Goal: Check status: Check status

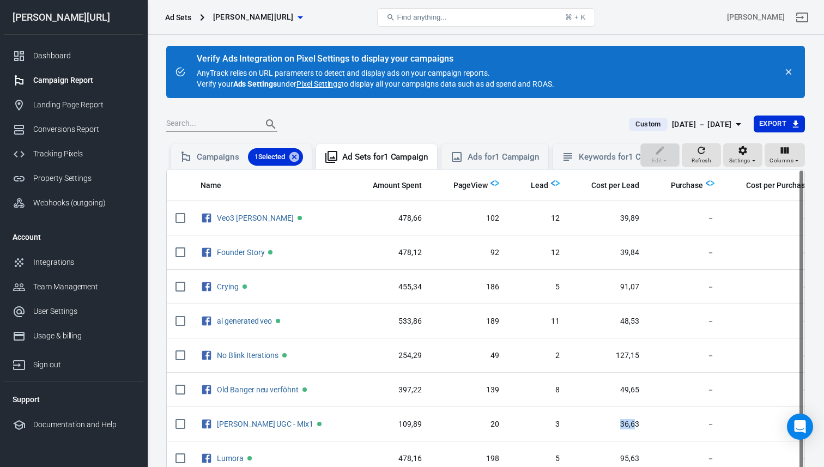
click at [696, 116] on button "Custom [DATE] － [DATE]" at bounding box center [686, 125] width 133 height 18
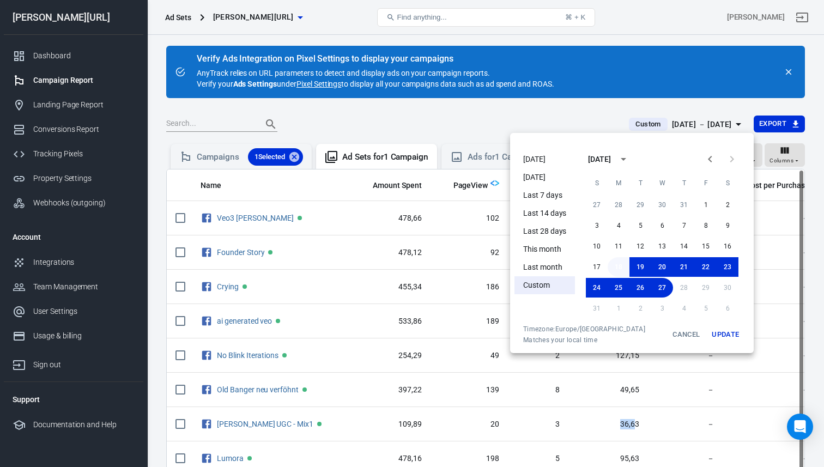
click at [613, 270] on button "18" at bounding box center [619, 267] width 22 height 20
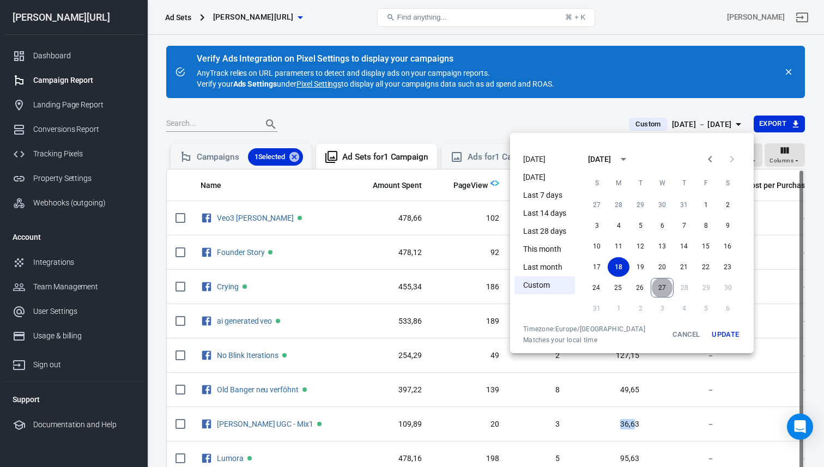
click at [665, 291] on button "27" at bounding box center [662, 288] width 23 height 20
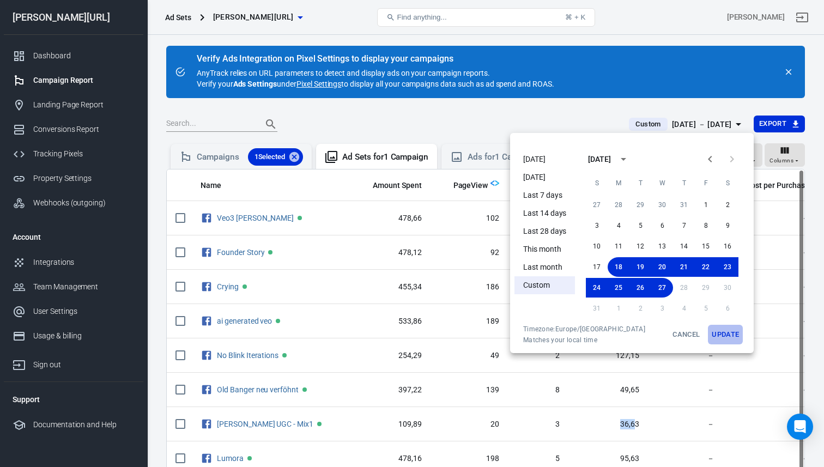
click at [731, 335] on button "Update" at bounding box center [725, 335] width 35 height 20
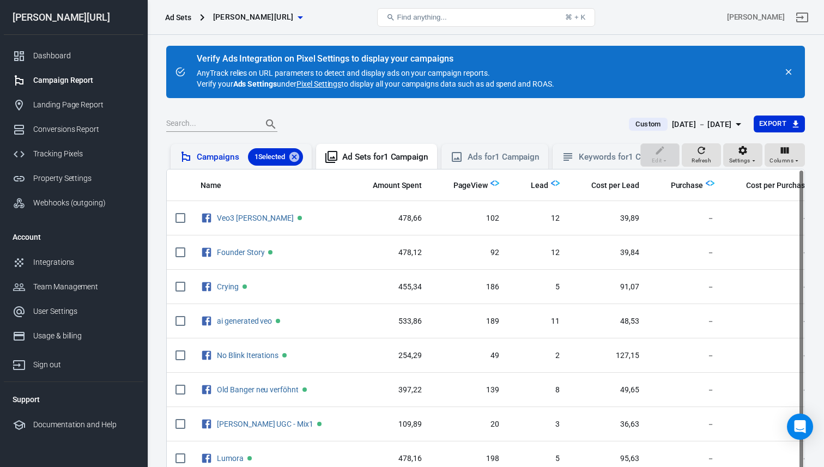
click at [230, 163] on div "Campaigns 1 Selected" at bounding box center [250, 156] width 106 height 17
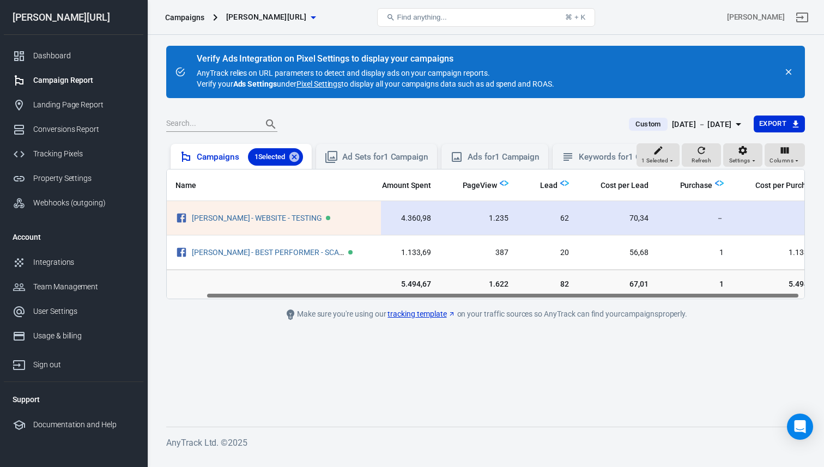
scroll to position [0, 34]
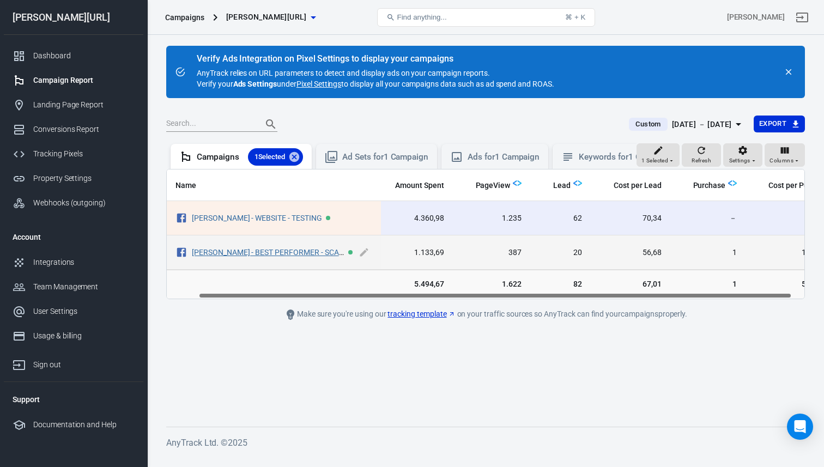
click at [277, 254] on link "[PERSON_NAME] - BEST PERFORMER - SCALING" at bounding box center [274, 252] width 164 height 9
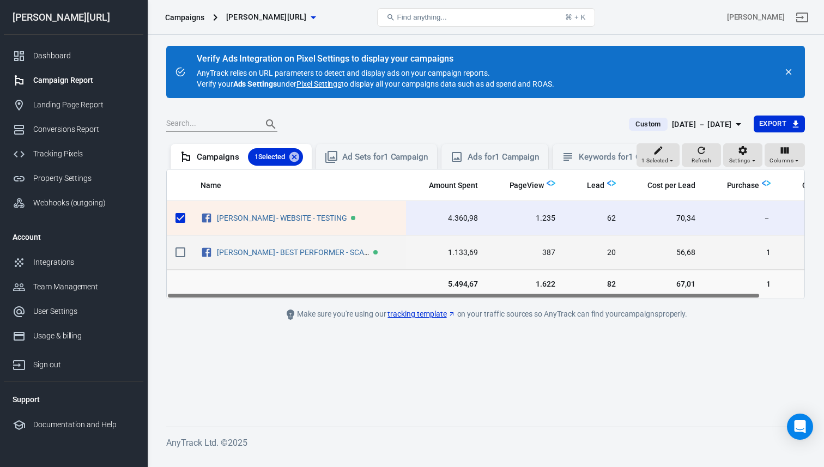
scroll to position [0, 47]
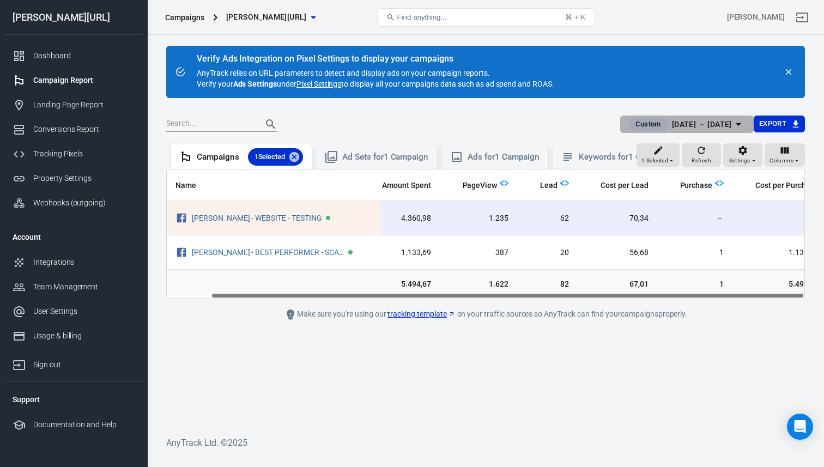
click at [696, 125] on div "[DATE] － [DATE]" at bounding box center [702, 125] width 60 height 14
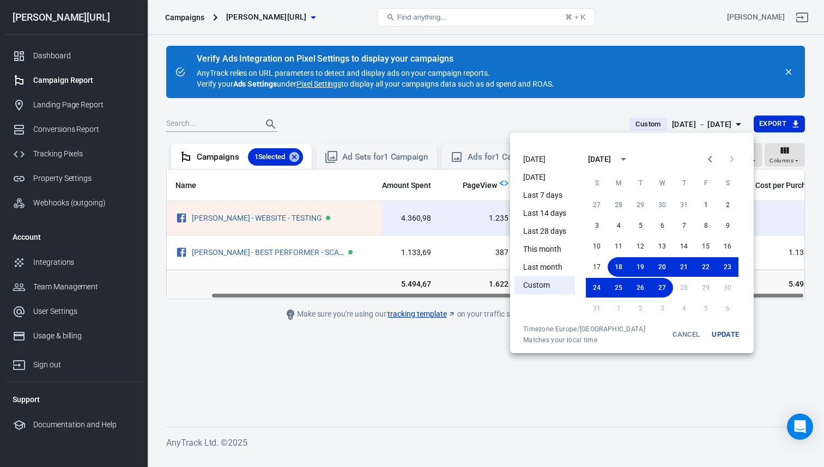
click at [531, 149] on ul "[DATE] [DATE] Last 7 days Last 14 days Last 28 days This month Last month Custom" at bounding box center [544, 235] width 60 height 179
click at [533, 163] on li "[DATE]" at bounding box center [544, 159] width 60 height 18
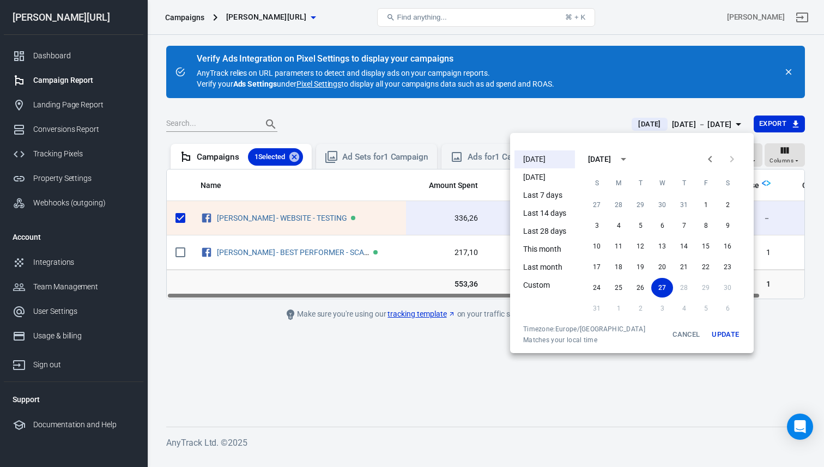
click at [722, 335] on button "Update" at bounding box center [725, 335] width 35 height 20
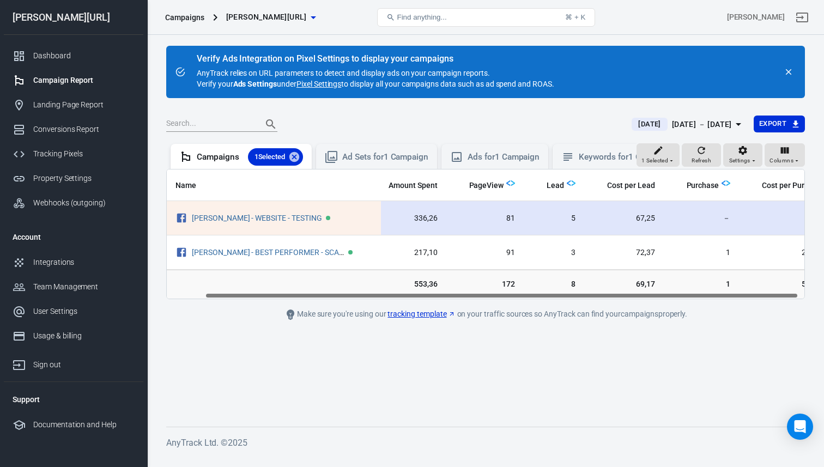
scroll to position [0, 47]
